Goal: Transaction & Acquisition: Purchase product/service

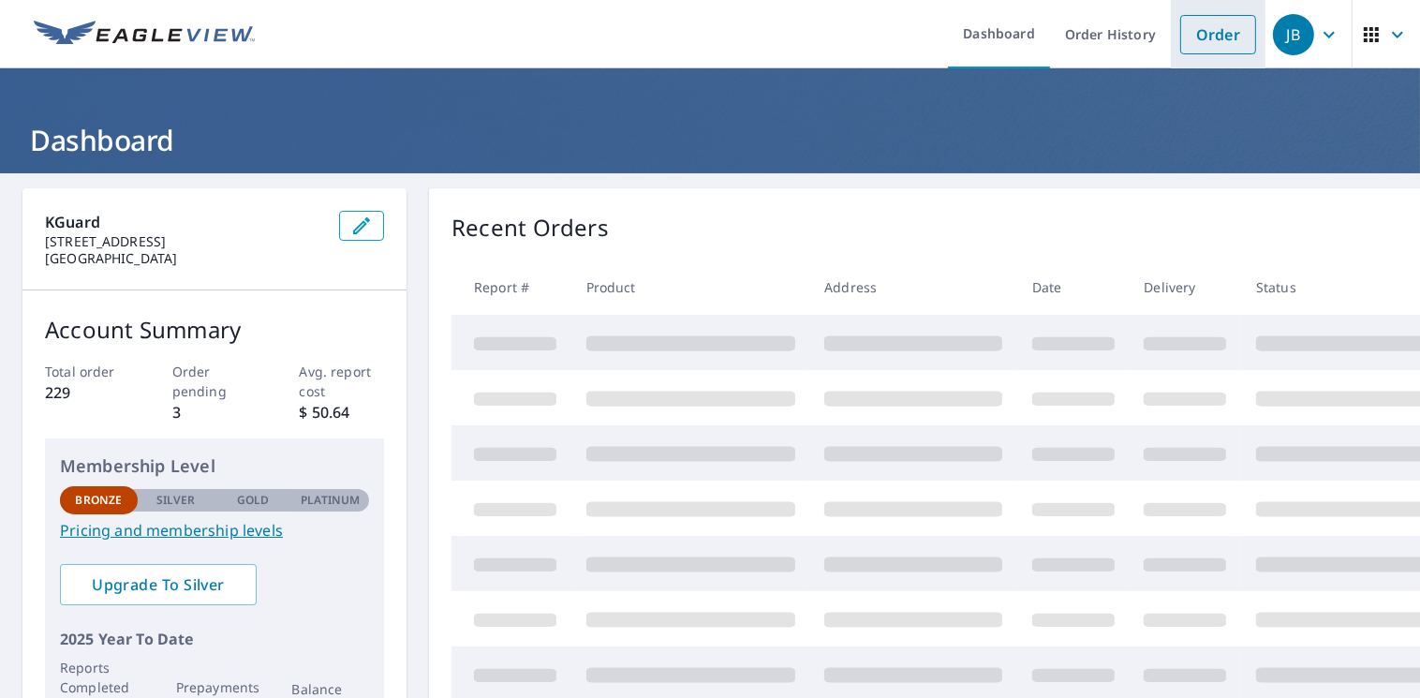
click at [1214, 35] on link "Order" at bounding box center [1218, 34] width 76 height 39
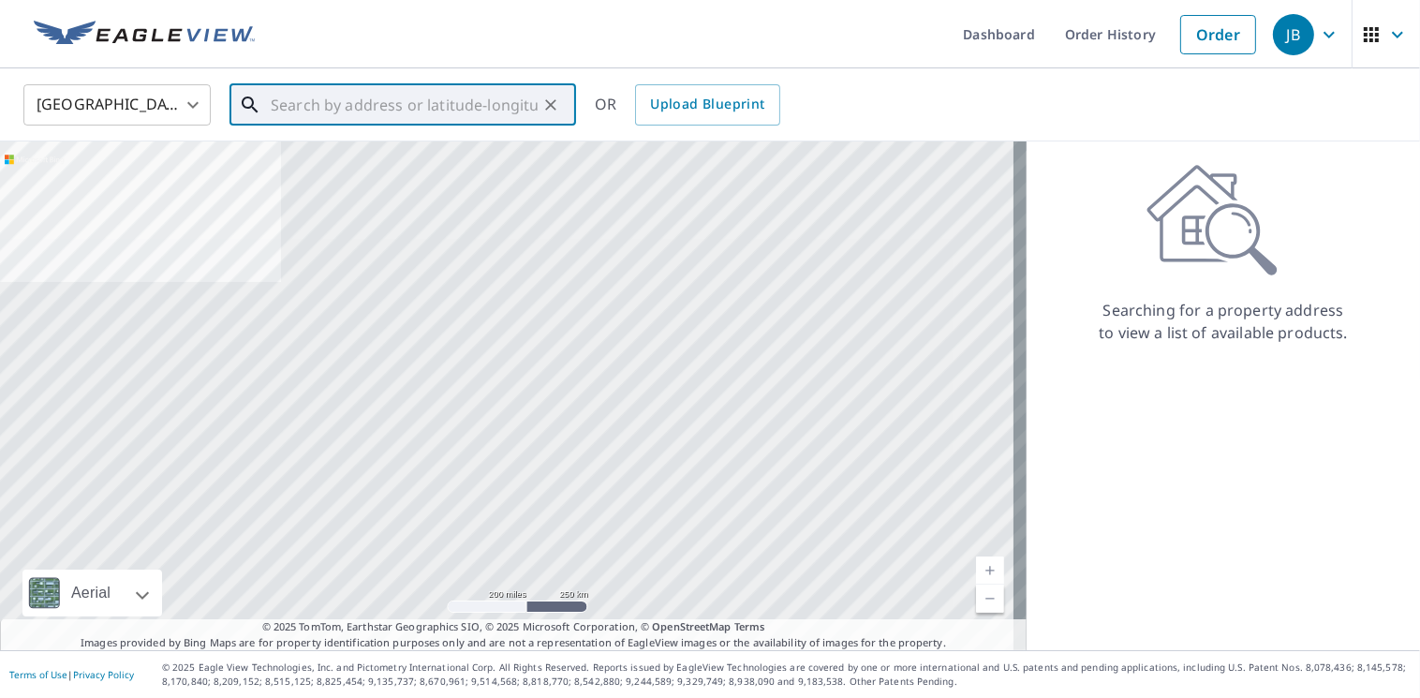
click at [449, 102] on input "text" at bounding box center [404, 105] width 267 height 52
paste input "[STREET_ADDRESS][PERSON_NAME]"
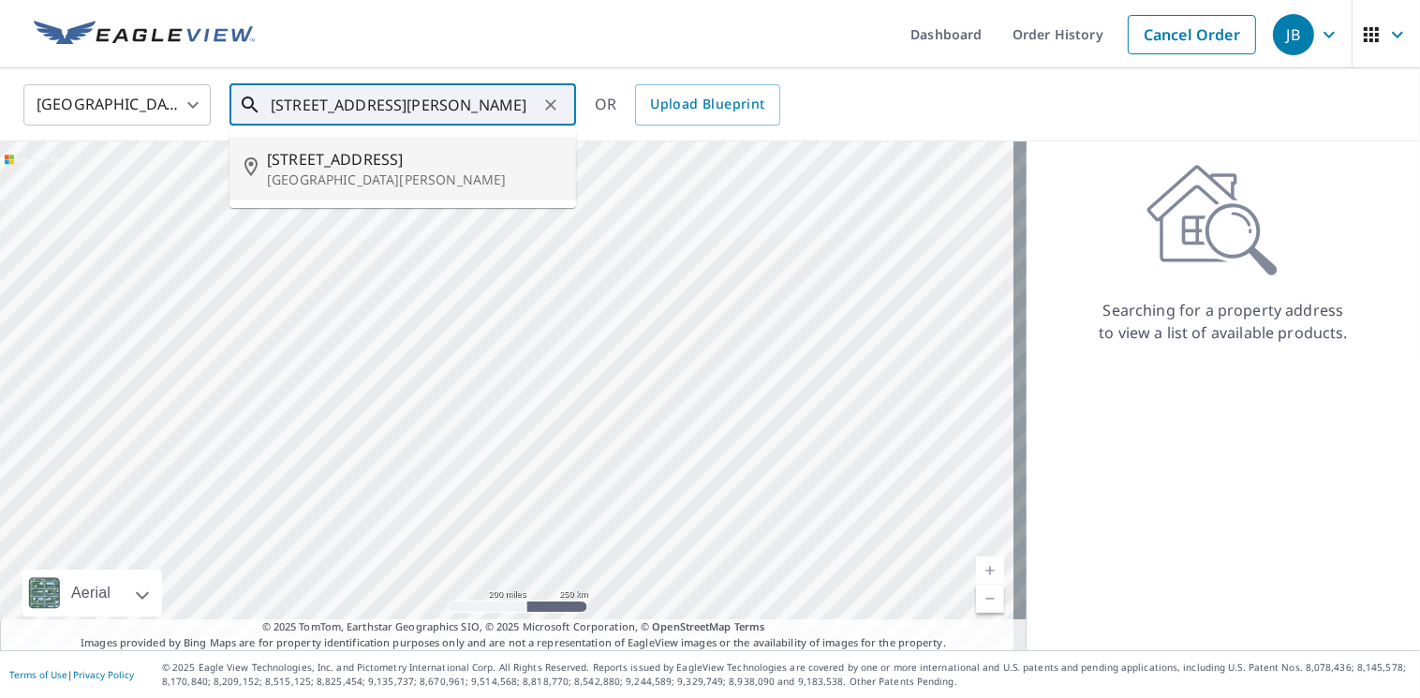
click at [407, 176] on p "[GEOGRAPHIC_DATA][PERSON_NAME]" at bounding box center [414, 179] width 294 height 19
type input "[STREET_ADDRESS][PERSON_NAME]"
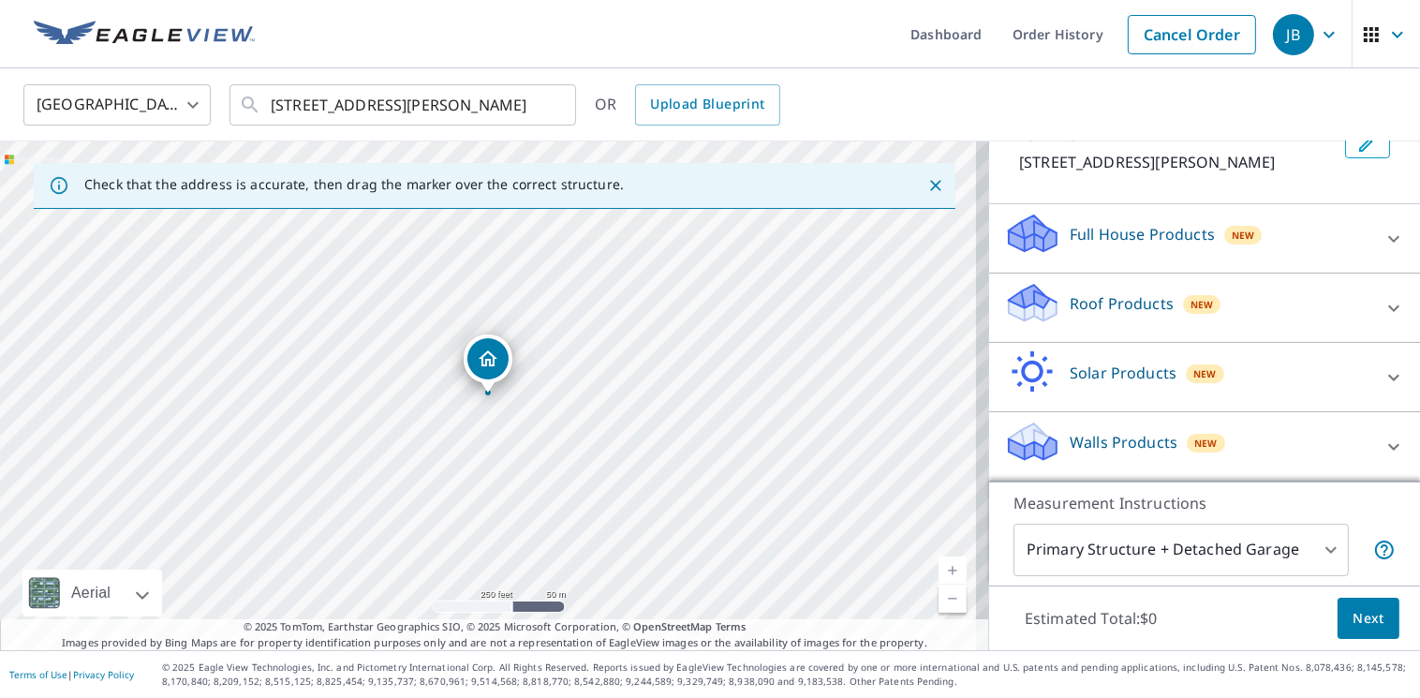
scroll to position [153, 0]
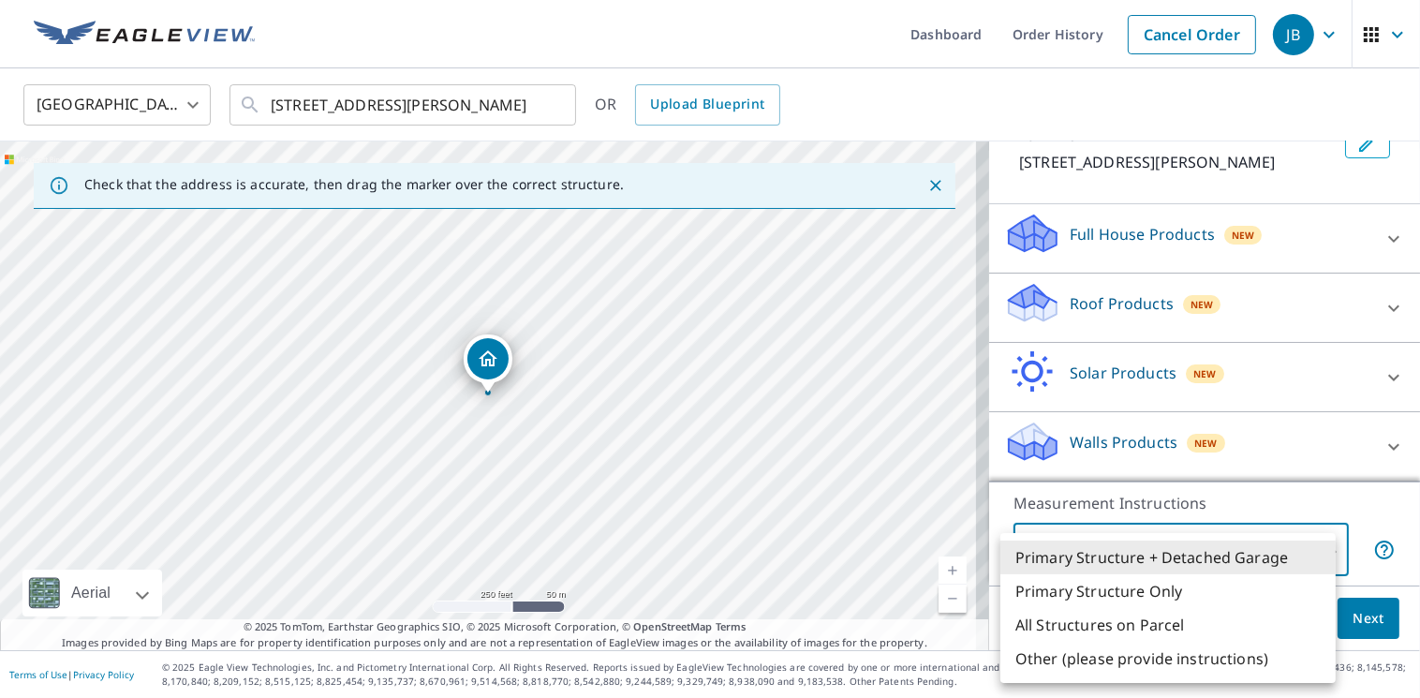
click at [1317, 542] on body "JB JB Dashboard Order History Cancel Order JB [GEOGRAPHIC_DATA] [GEOGRAPHIC_DAT…" at bounding box center [710, 349] width 1420 height 698
click at [1143, 595] on li "Primary Structure Only" at bounding box center [1167, 591] width 335 height 34
type input "2"
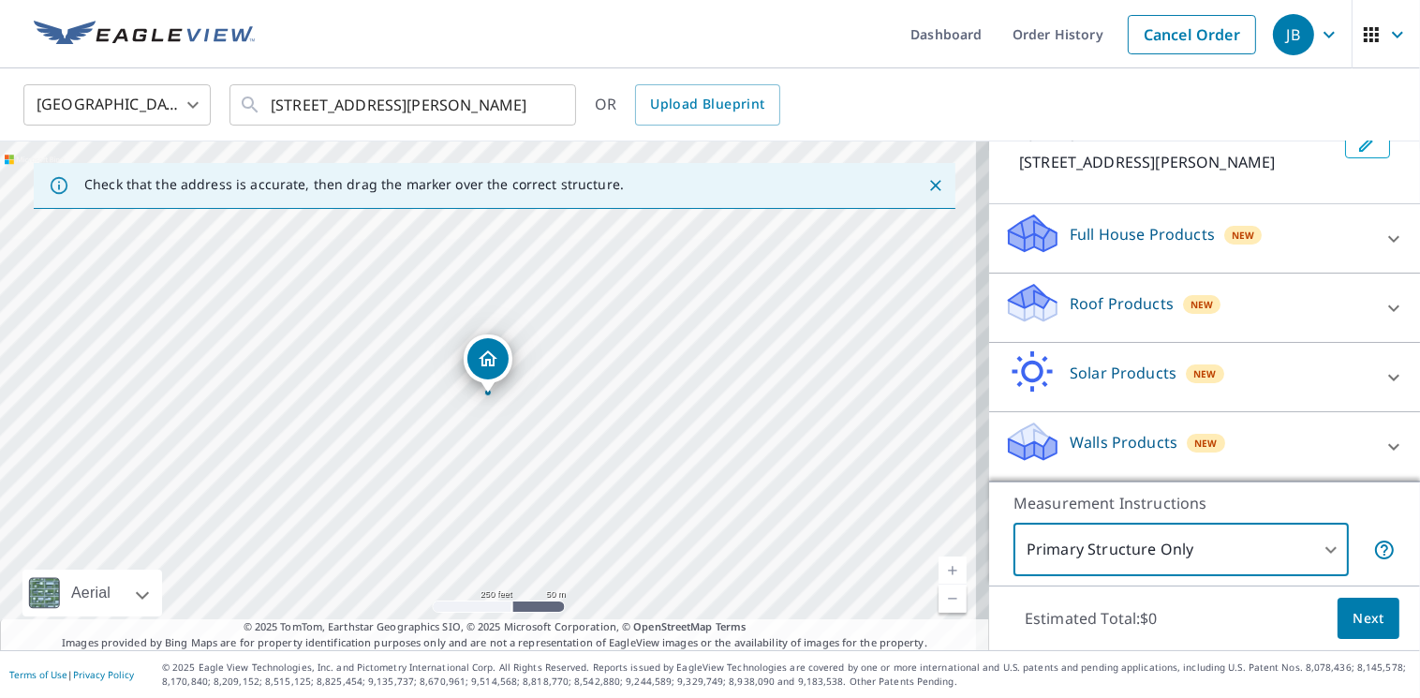
click at [1231, 496] on p "Measurement Instructions" at bounding box center [1204, 503] width 382 height 22
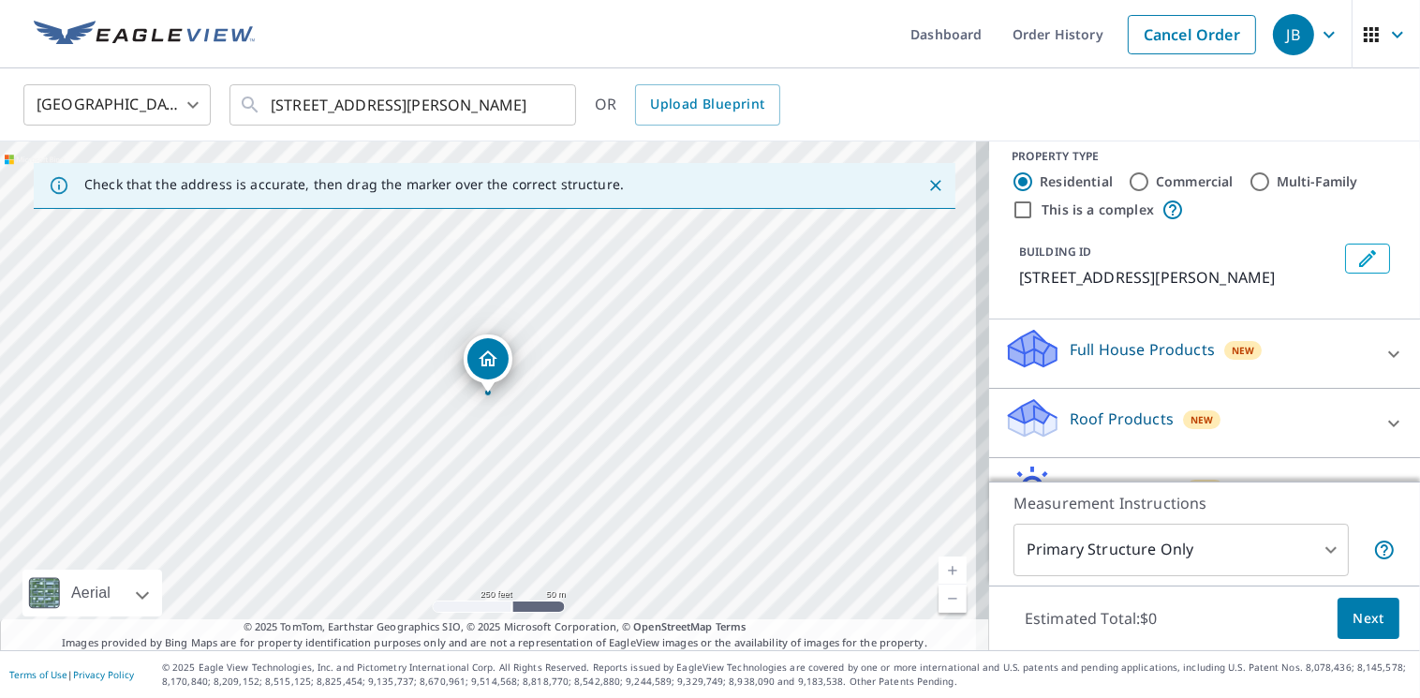
scroll to position [0, 0]
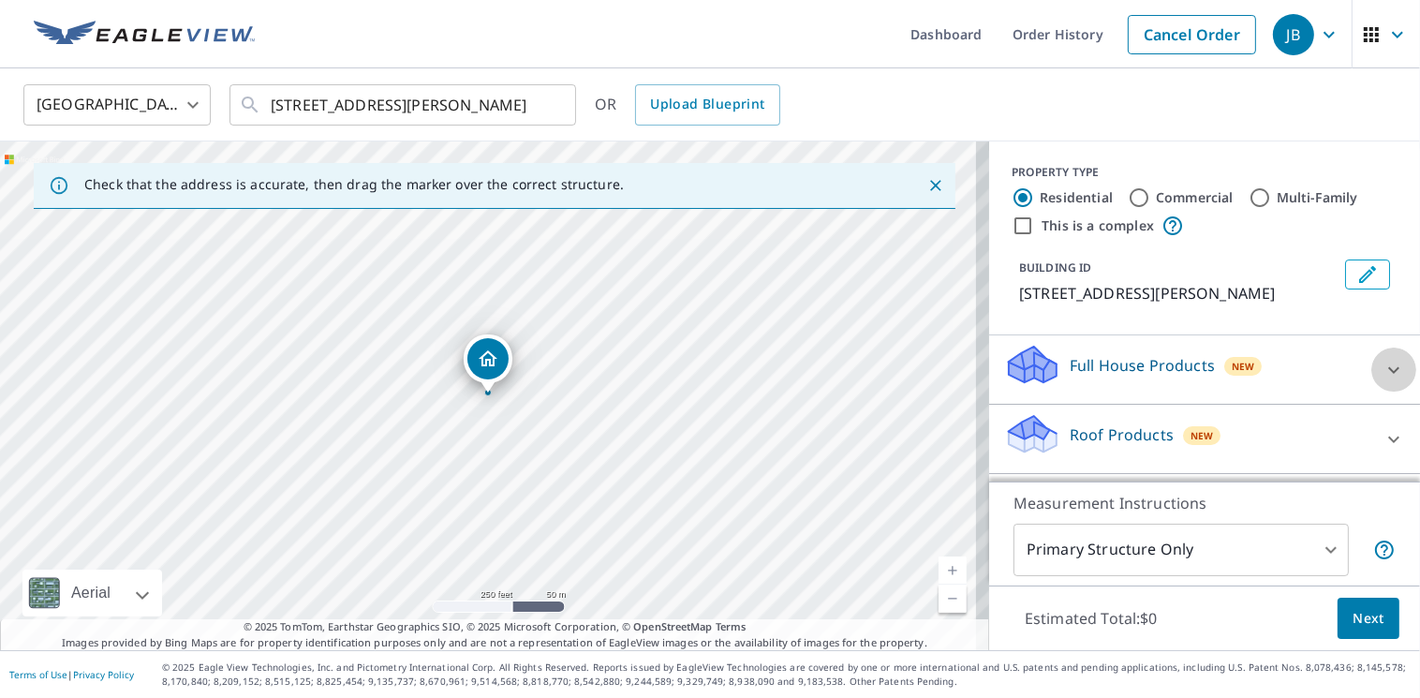
click at [1383, 381] on icon at bounding box center [1394, 370] width 22 height 22
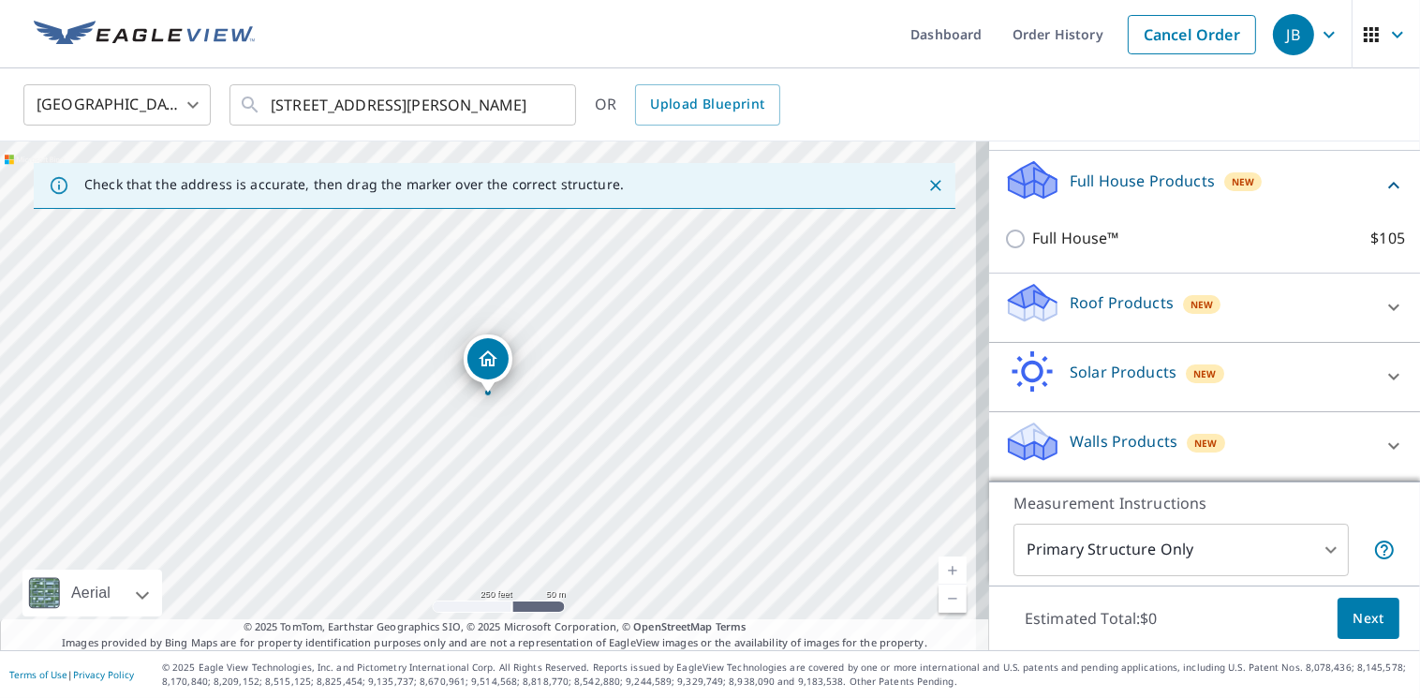
scroll to position [206, 0]
click at [1383, 192] on icon at bounding box center [1394, 185] width 22 height 22
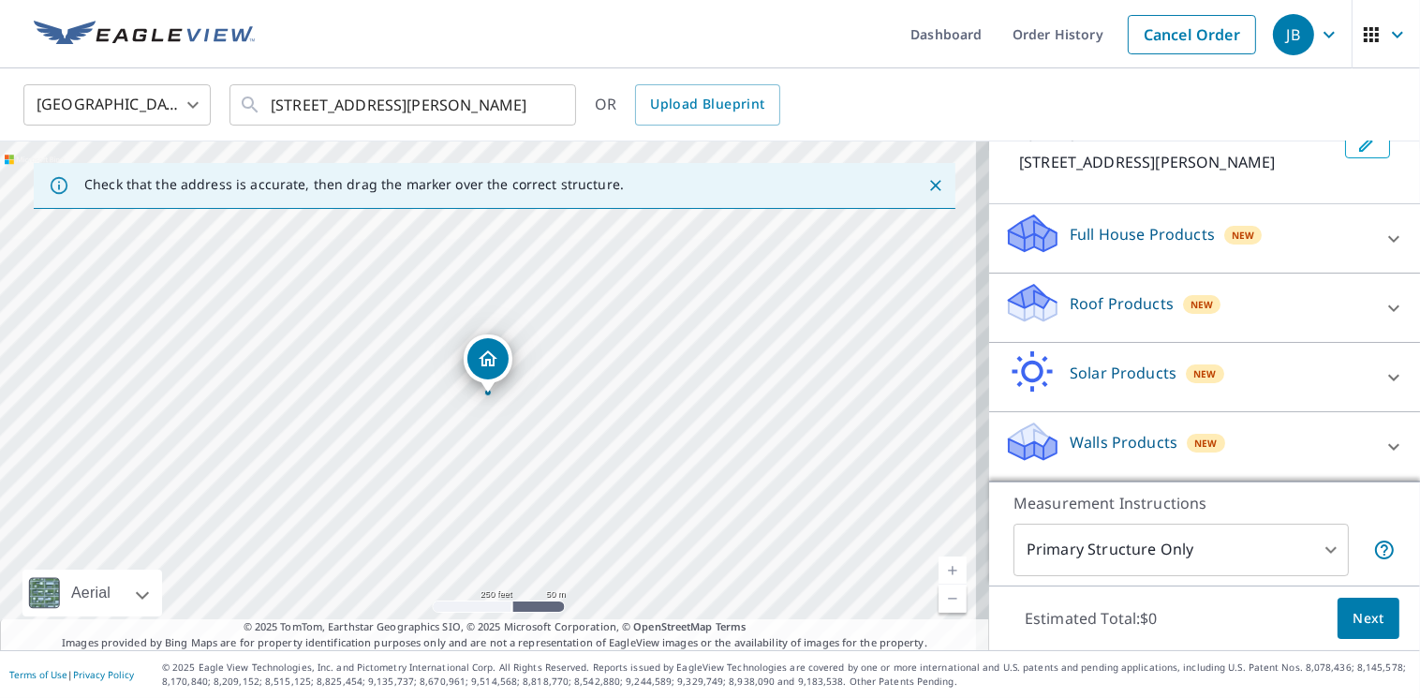
scroll to position [153, 0]
click at [1371, 292] on div at bounding box center [1393, 308] width 45 height 45
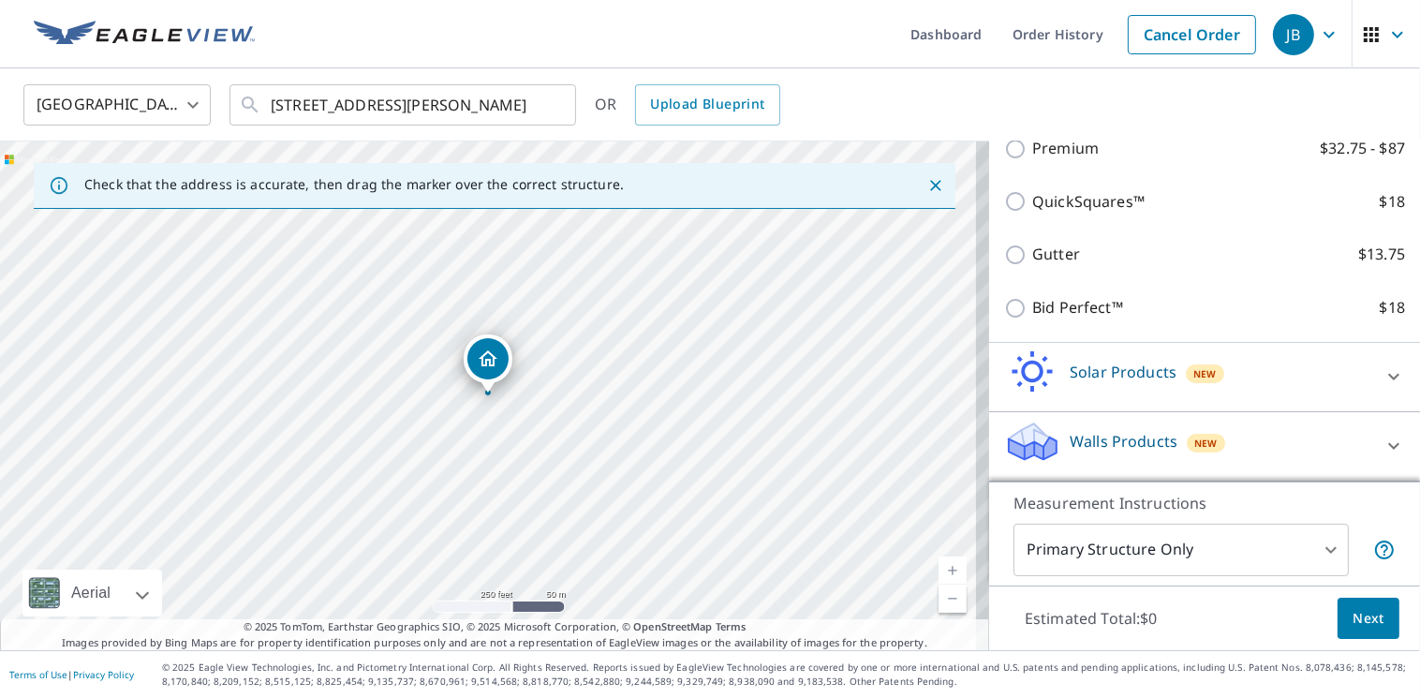
scroll to position [366, 0]
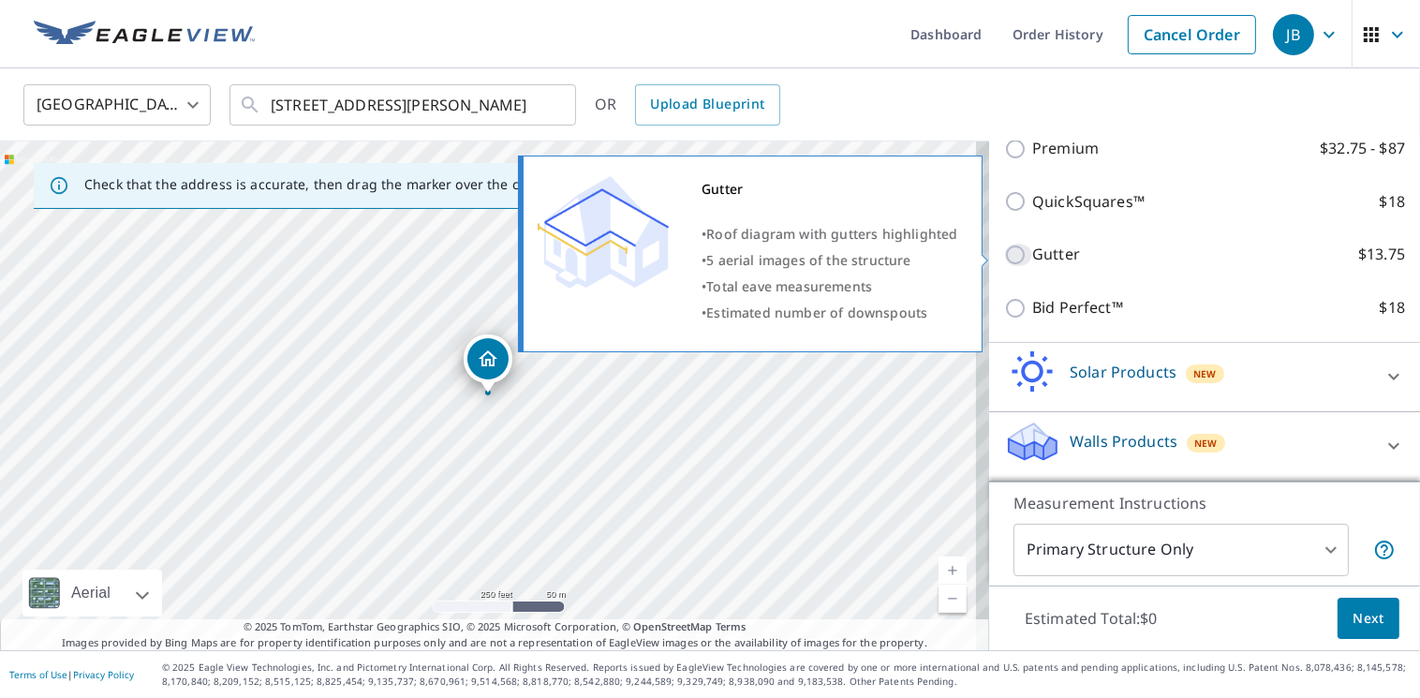
click at [1007, 252] on input "Gutter $13.75" at bounding box center [1018, 255] width 28 height 22
checkbox input "true"
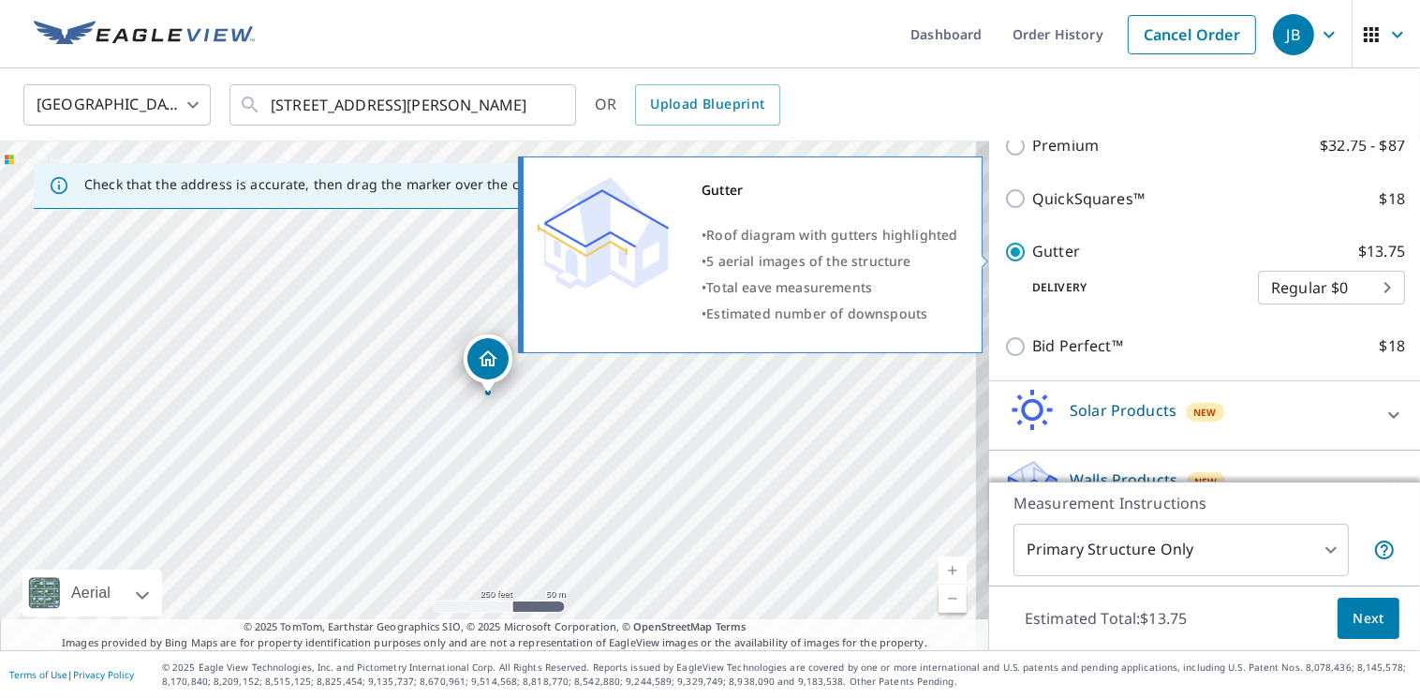
scroll to position [386, 0]
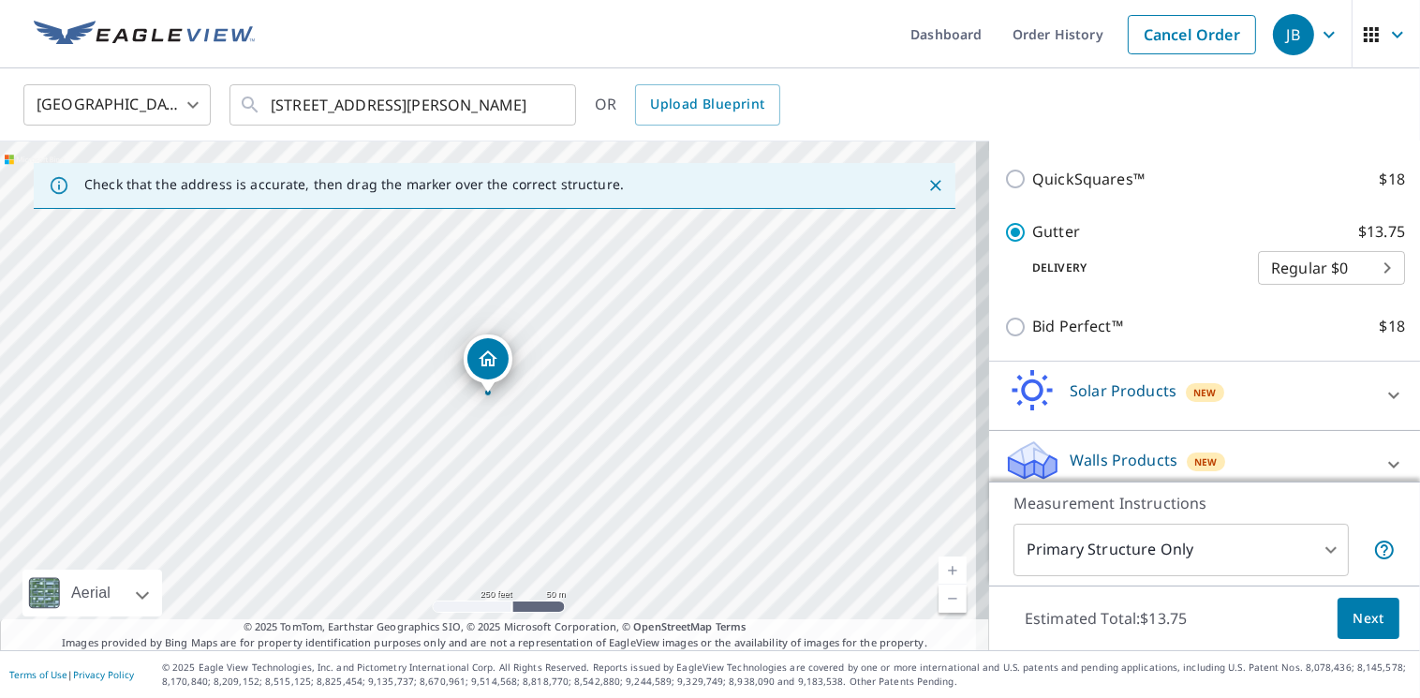
click at [1353, 609] on span "Next" at bounding box center [1369, 618] width 32 height 23
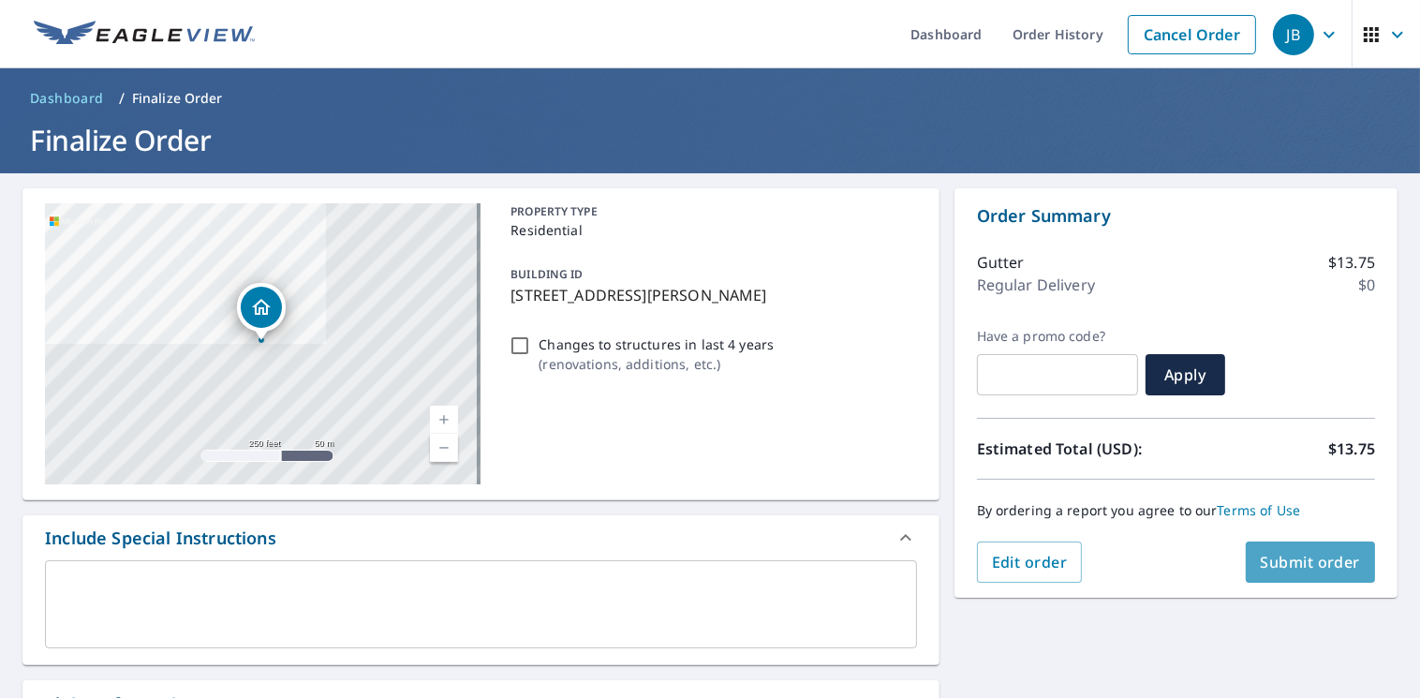
click at [1323, 568] on span "Submit order" at bounding box center [1311, 562] width 100 height 21
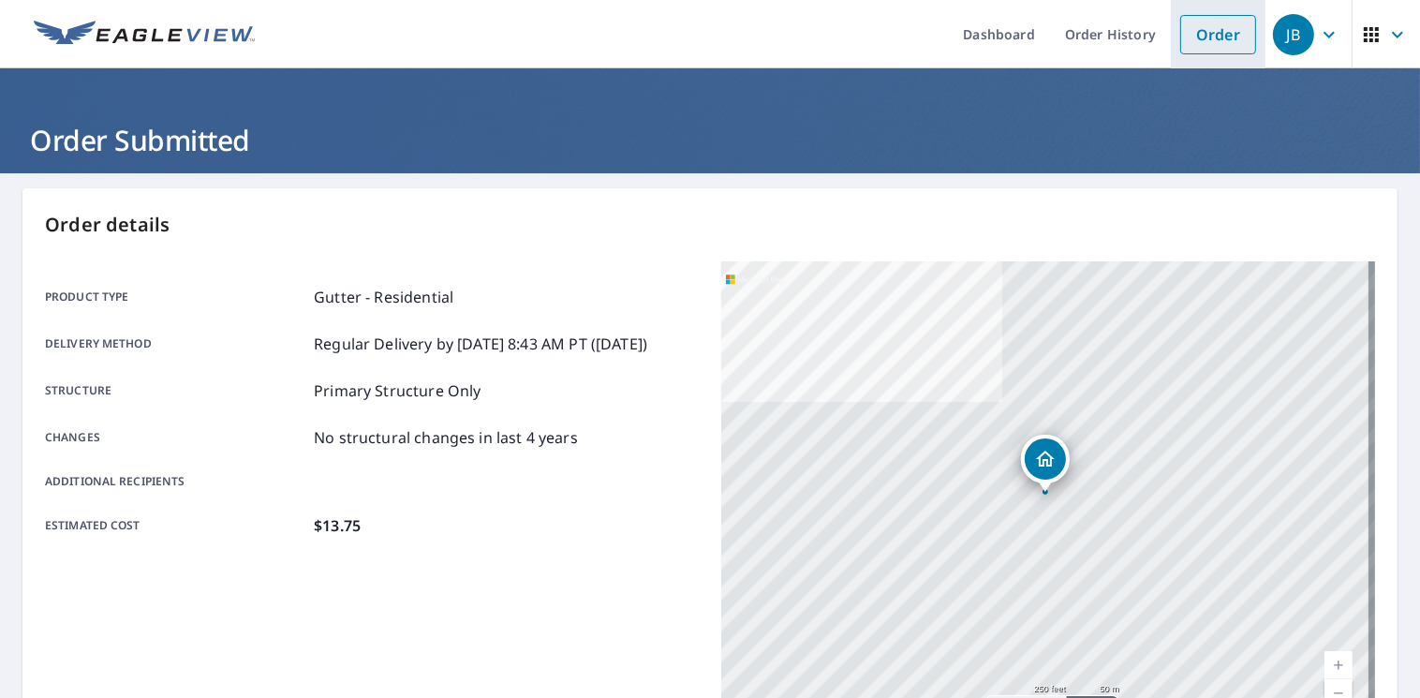
click at [1197, 35] on link "Order" at bounding box center [1218, 34] width 76 height 39
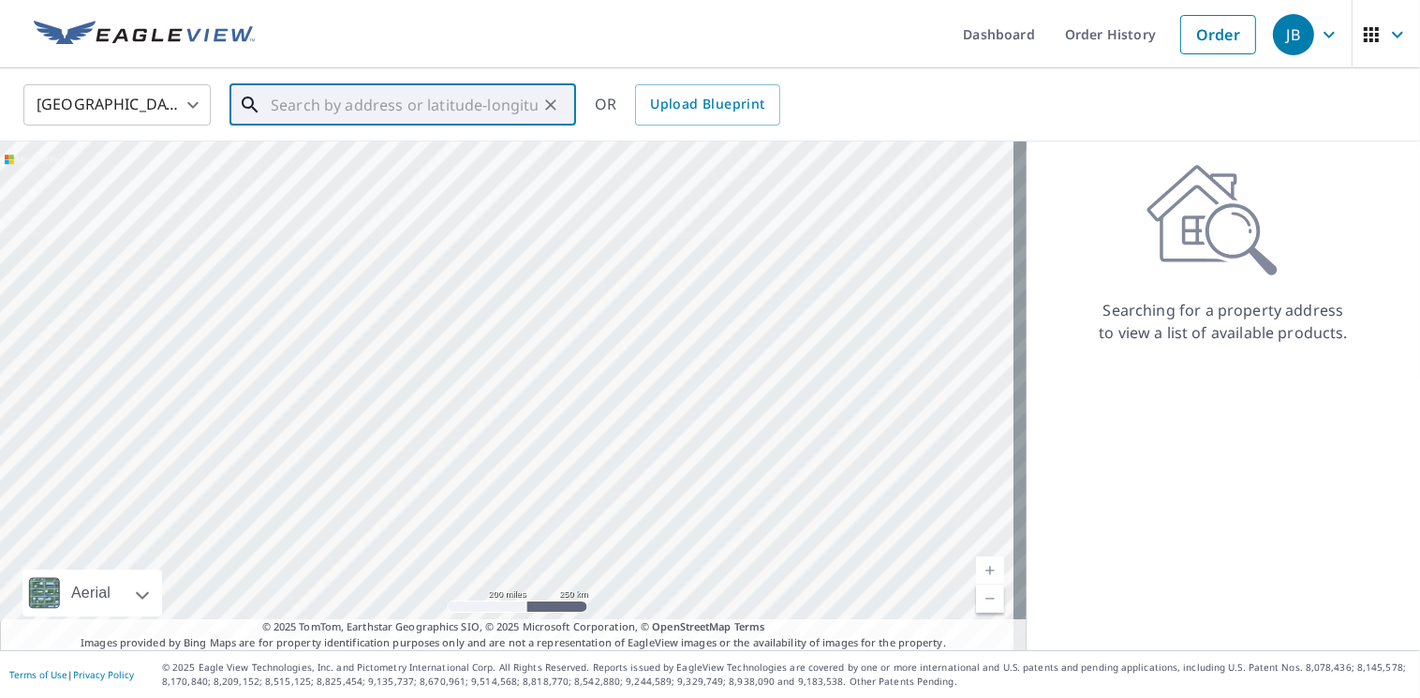
click at [480, 106] on input "text" at bounding box center [404, 105] width 267 height 52
paste input "[STREET_ADDRESS][PERSON_NAME]"
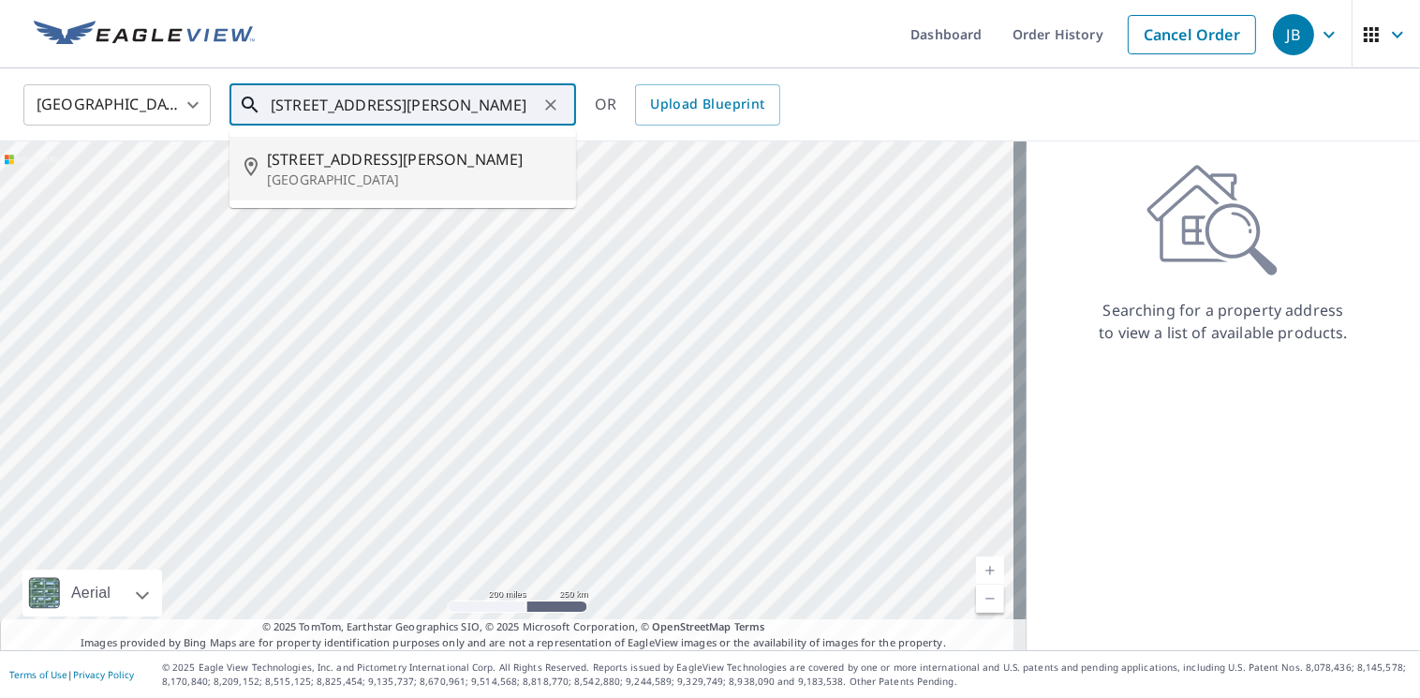
click at [348, 179] on p "[GEOGRAPHIC_DATA]" at bounding box center [414, 179] width 294 height 19
type input "[STREET_ADDRESS][PERSON_NAME]"
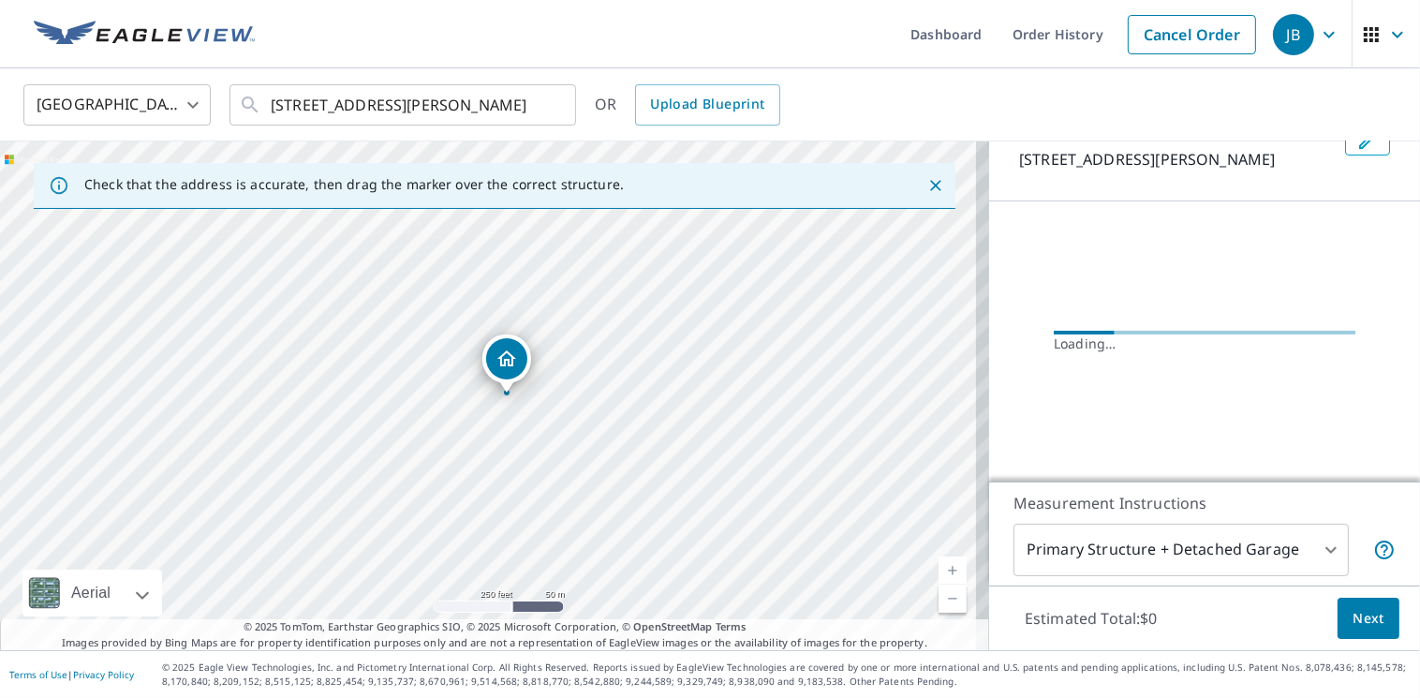
scroll to position [131, 0]
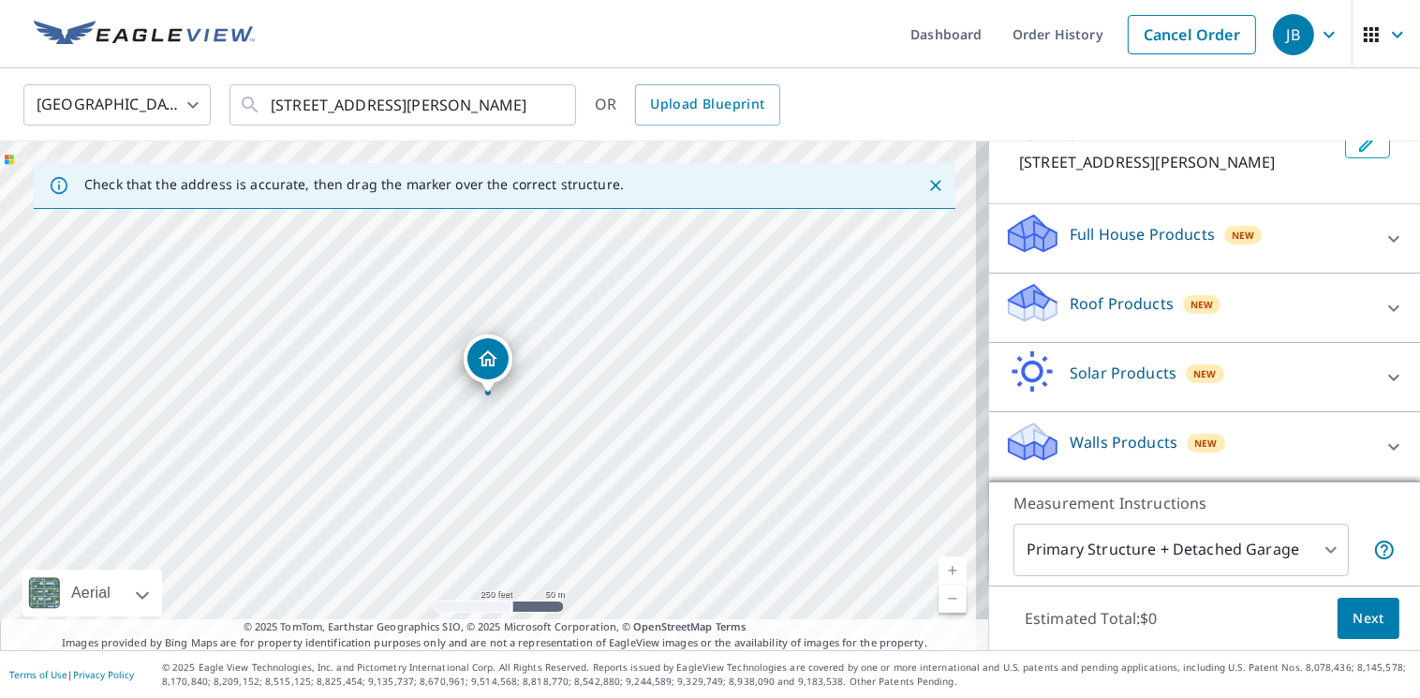
click at [1281, 305] on div "Roof Products New" at bounding box center [1187, 307] width 367 height 53
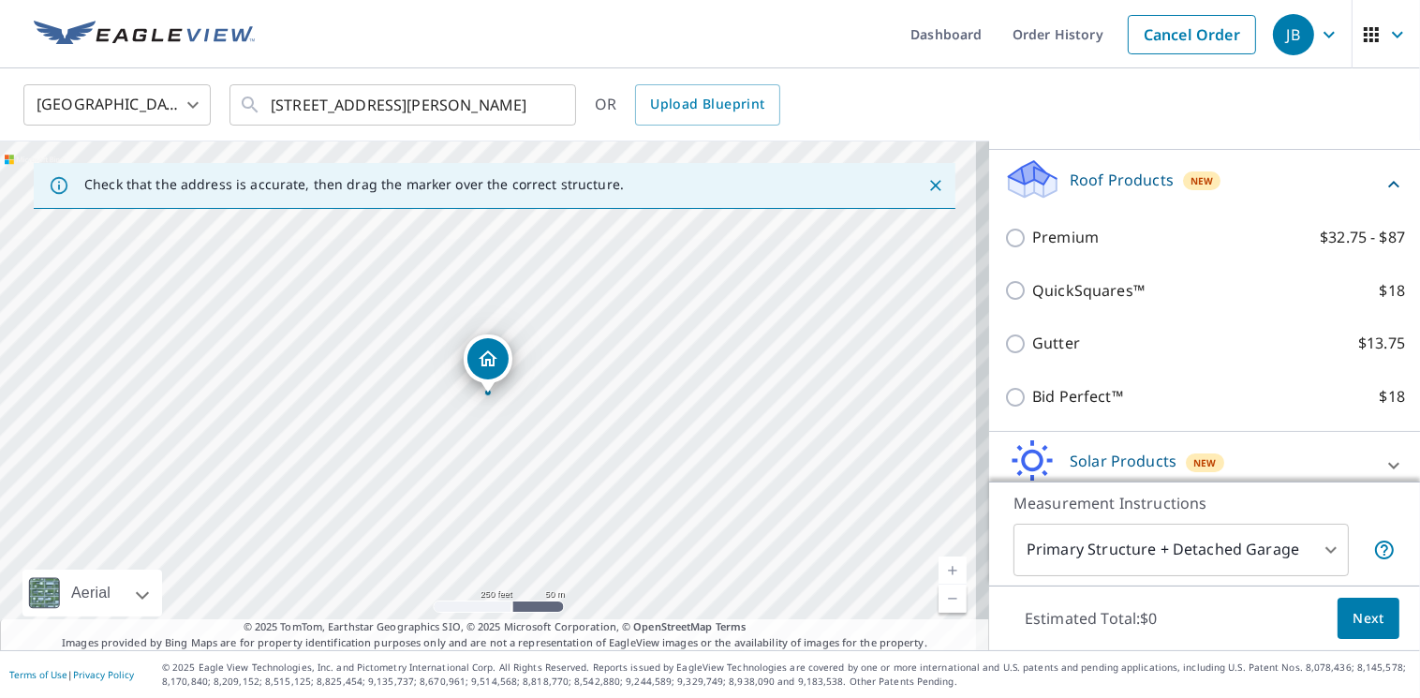
scroll to position [256, 0]
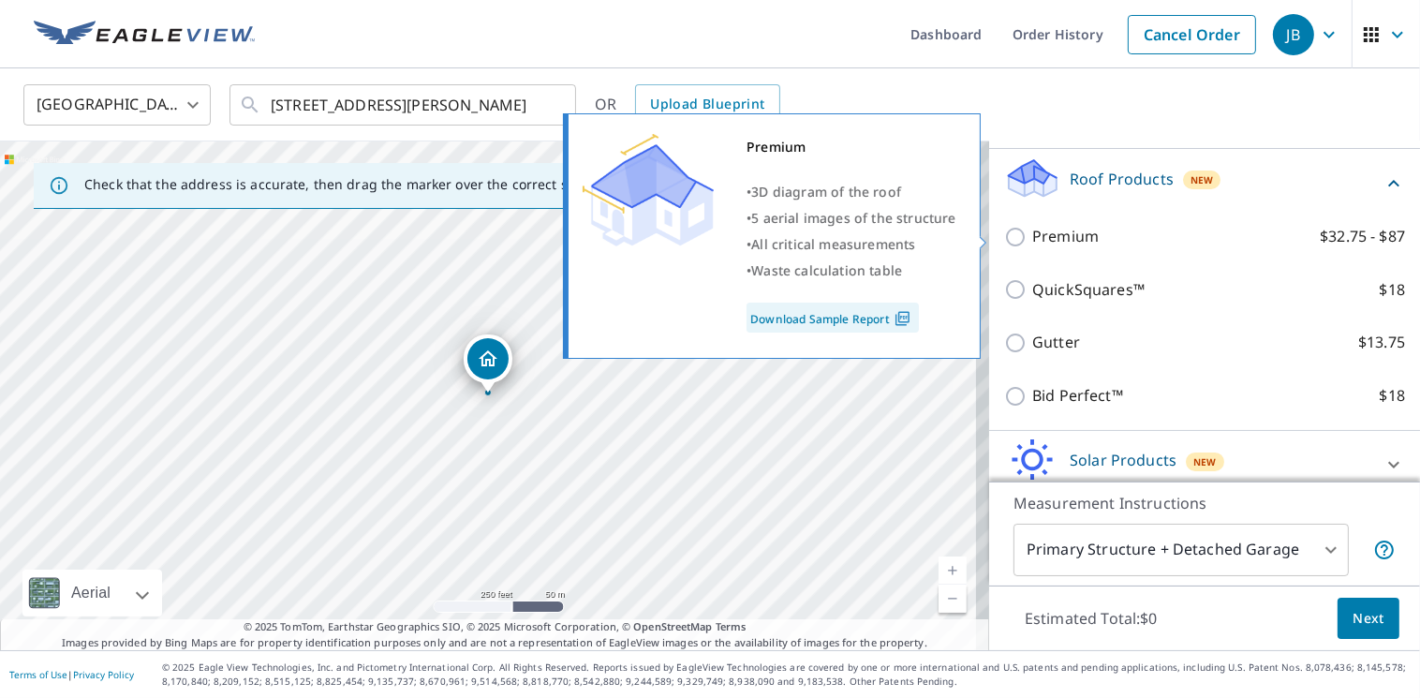
click at [1005, 239] on input "Premium $32.75 - $87" at bounding box center [1018, 237] width 28 height 22
checkbox input "true"
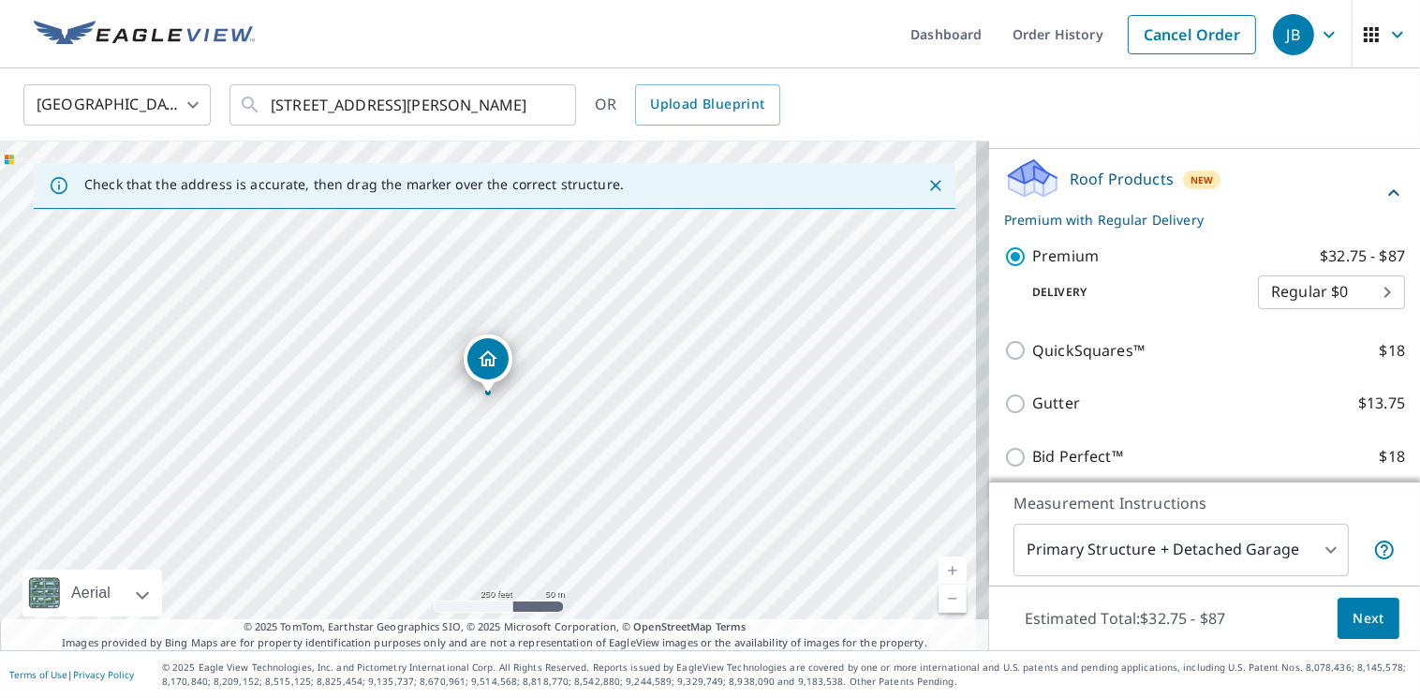
click at [1353, 615] on span "Next" at bounding box center [1369, 618] width 32 height 23
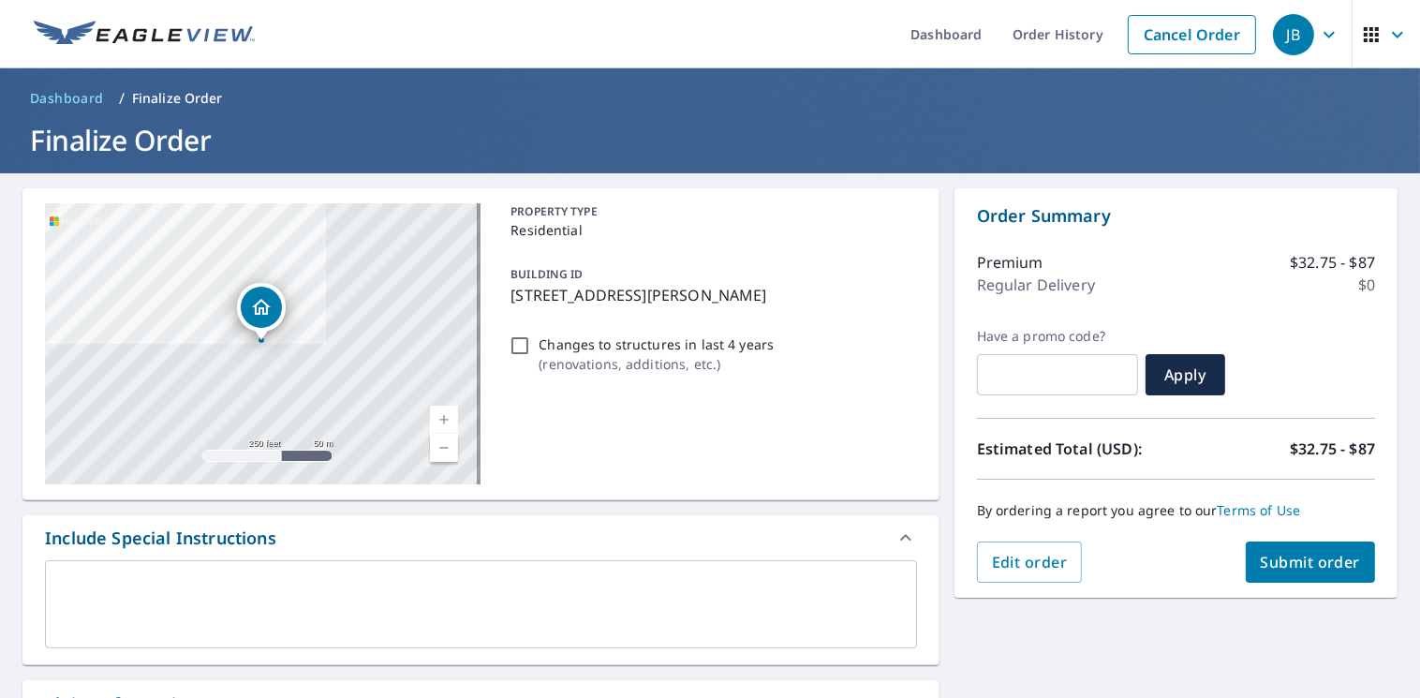
click at [1296, 557] on span "Submit order" at bounding box center [1311, 562] width 100 height 21
